Goal: Task Accomplishment & Management: Use online tool/utility

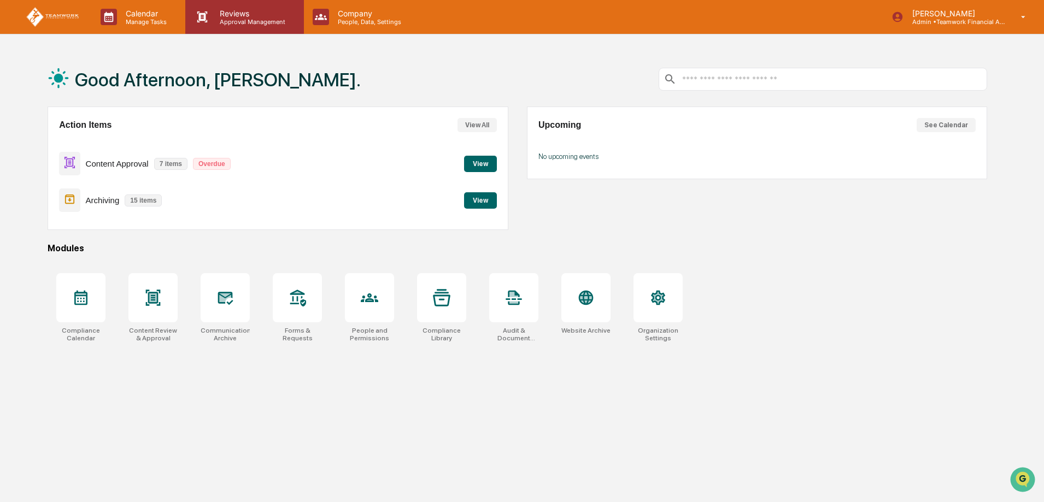
click at [241, 18] on p "Approval Management" at bounding box center [251, 22] width 80 height 8
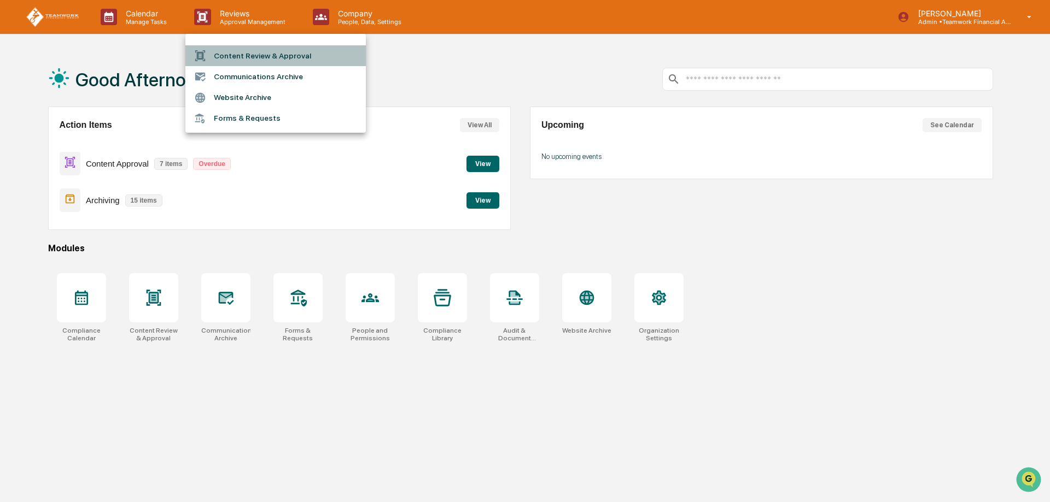
click at [265, 57] on li "Content Review & Approval" at bounding box center [275, 55] width 180 height 21
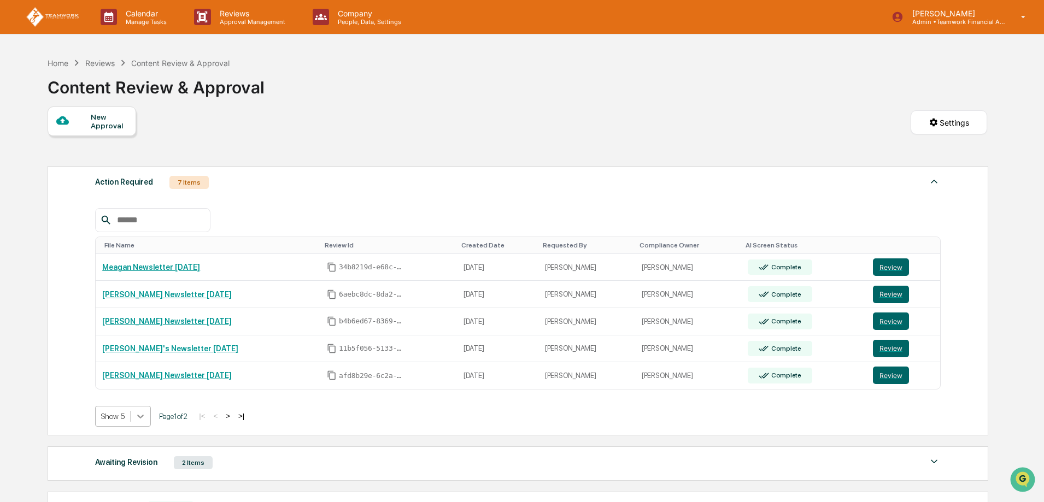
scroll to position [25, 0]
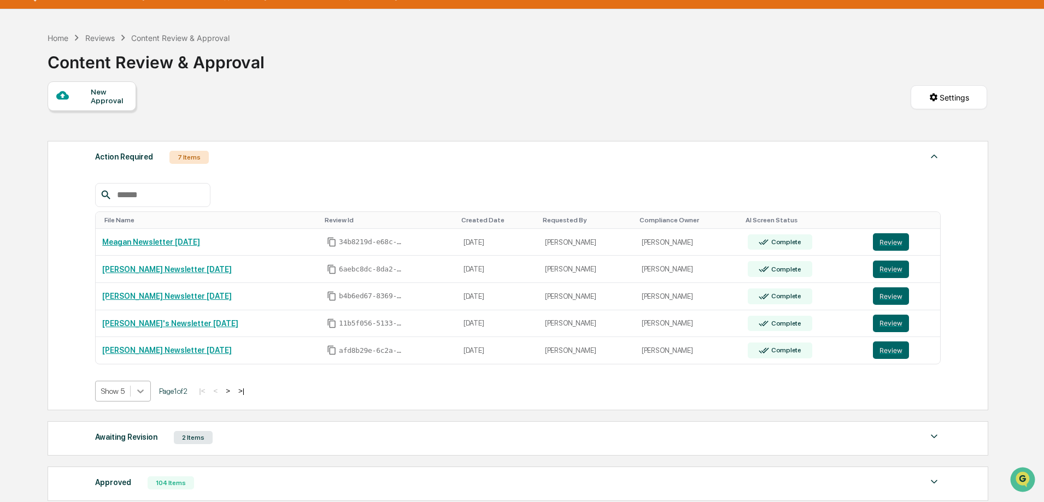
click at [141, 420] on body "Calendar Manage Tasks Reviews Approval Management Company People, Data, Setting…" at bounding box center [522, 310] width 1044 height 671
click at [131, 437] on div "Show 10" at bounding box center [123, 434] width 56 height 17
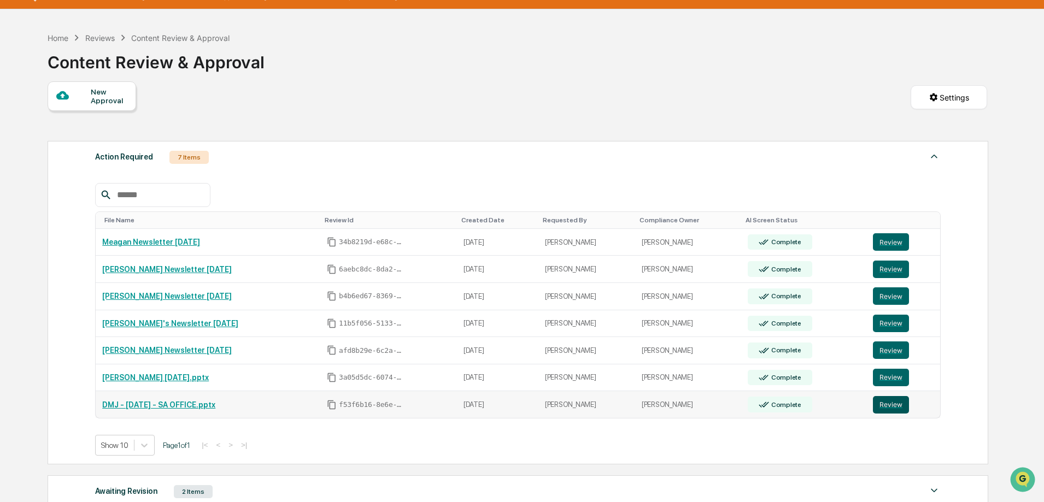
click at [892, 406] on button "Review" at bounding box center [891, 404] width 36 height 17
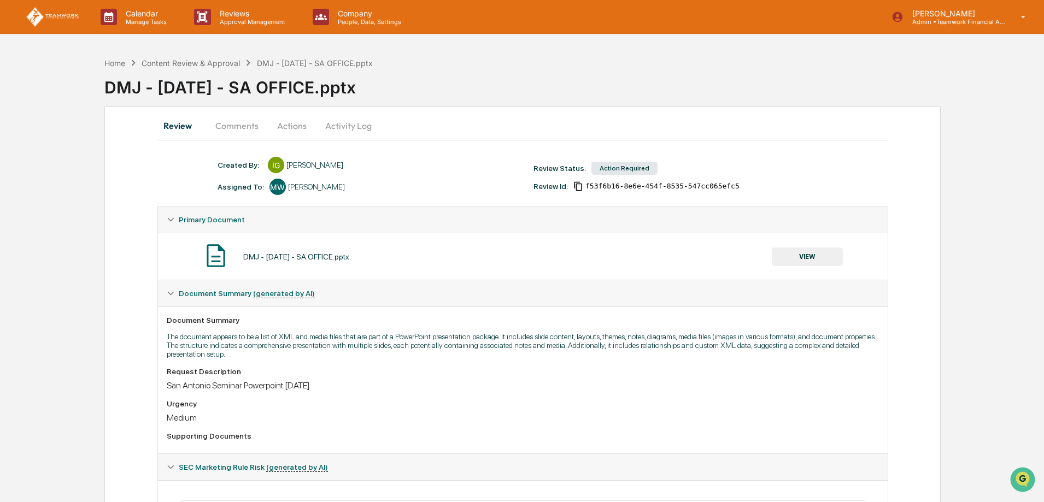
click at [820, 259] on button "VIEW" at bounding box center [807, 257] width 71 height 19
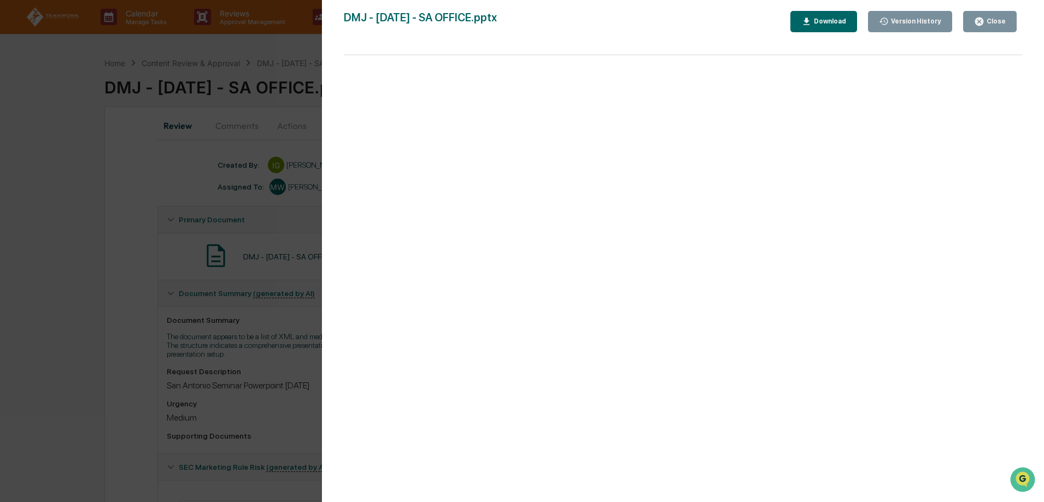
click at [830, 19] on div "Download" at bounding box center [829, 21] width 34 height 8
click at [1009, 20] on button "Close" at bounding box center [990, 21] width 54 height 21
